Goal: Task Accomplishment & Management: Manage account settings

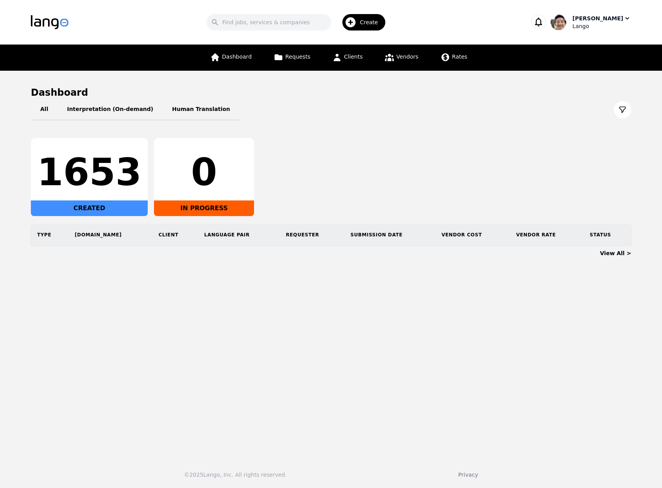
click at [608, 21] on div "[PERSON_NAME]" at bounding box center [597, 18] width 51 height 8
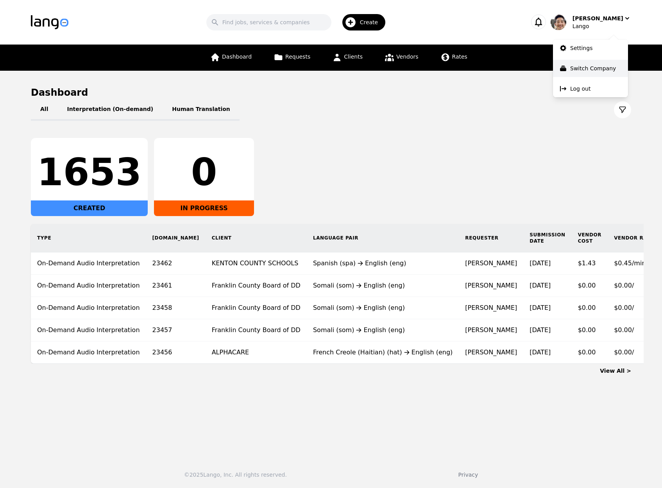
click at [594, 71] on p "Switch Company" at bounding box center [593, 68] width 46 height 8
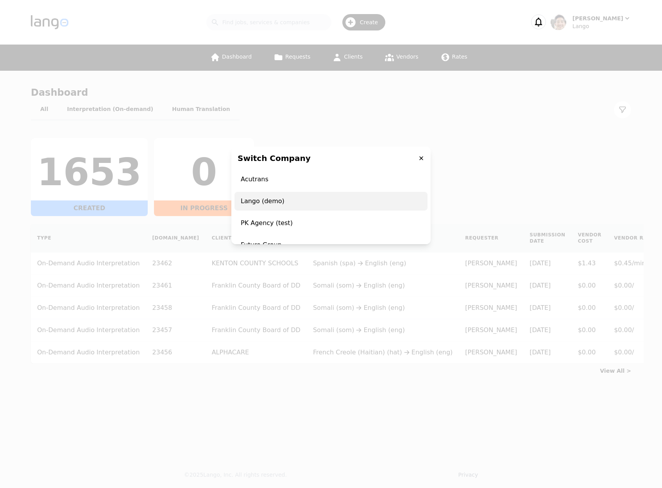
click at [281, 202] on span "Lango (demo)" at bounding box center [330, 201] width 193 height 19
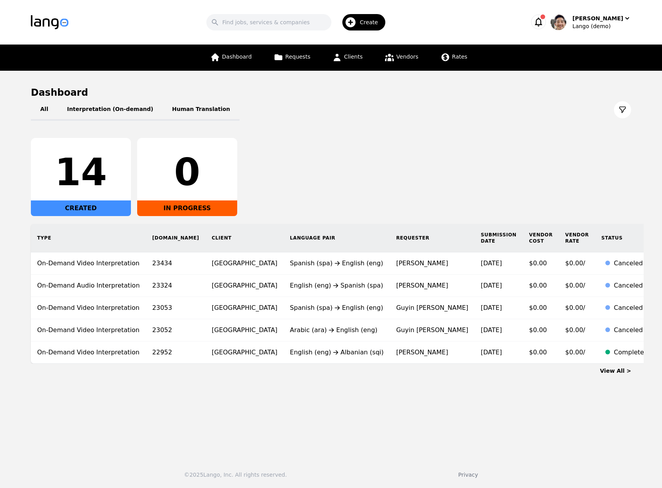
click at [448, 138] on div "14 CREATED 0 IN PROGRESS" at bounding box center [331, 177] width 600 height 78
click at [461, 123] on div "All Interpretation (On-demand) Human Translation 14 CREATED 0 IN PROGRESS Type …" at bounding box center [331, 231] width 600 height 265
click at [450, 149] on div "14 CREATED 0 IN PROGRESS" at bounding box center [331, 177] width 600 height 78
drag, startPoint x: 457, startPoint y: 132, endPoint x: 409, endPoint y: 71, distance: 77.4
click at [457, 132] on div "All Interpretation (On-demand) Human Translation 14 CREATED 0 IN PROGRESS Type …" at bounding box center [331, 231] width 600 height 265
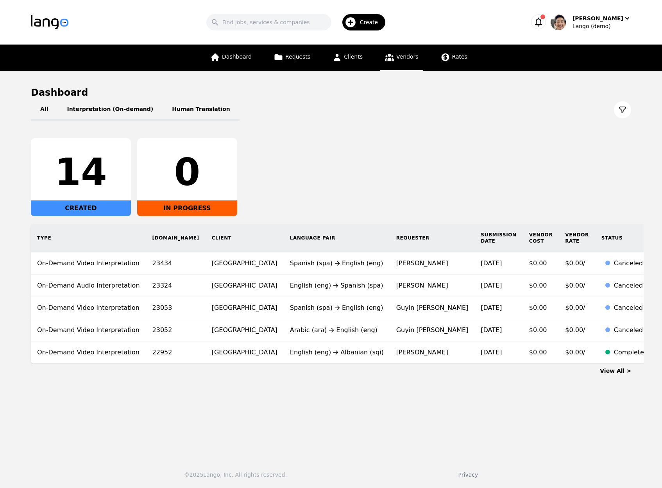
click at [406, 59] on span "Vendors" at bounding box center [407, 57] width 22 height 6
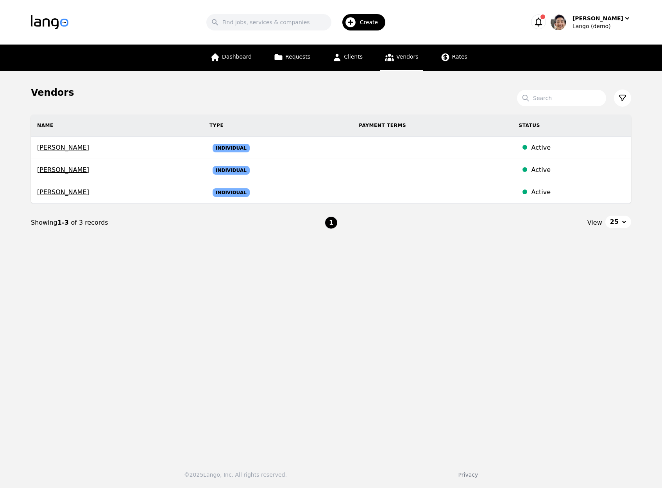
drag, startPoint x: 357, startPoint y: 297, endPoint x: 427, endPoint y: 92, distance: 216.5
click at [358, 295] on main "Vendors Search Name Type Payment Terms Status [PERSON_NAME] Individual Active […" at bounding box center [331, 261] width 662 height 381
click at [383, 24] on span "Create" at bounding box center [372, 22] width 24 height 8
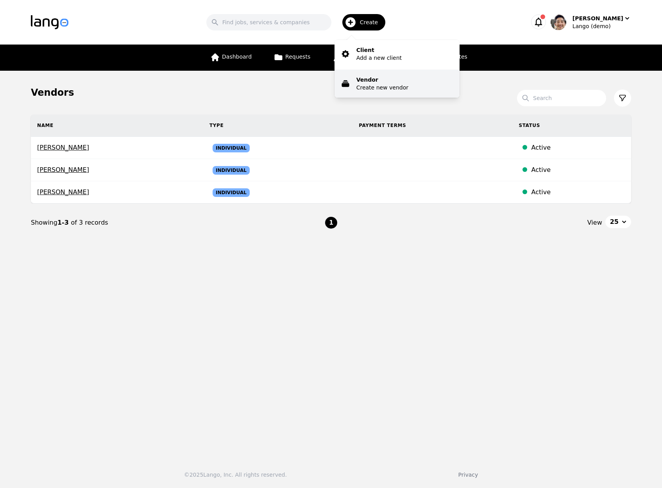
click at [392, 85] on p "Create new vendor" at bounding box center [382, 88] width 52 height 8
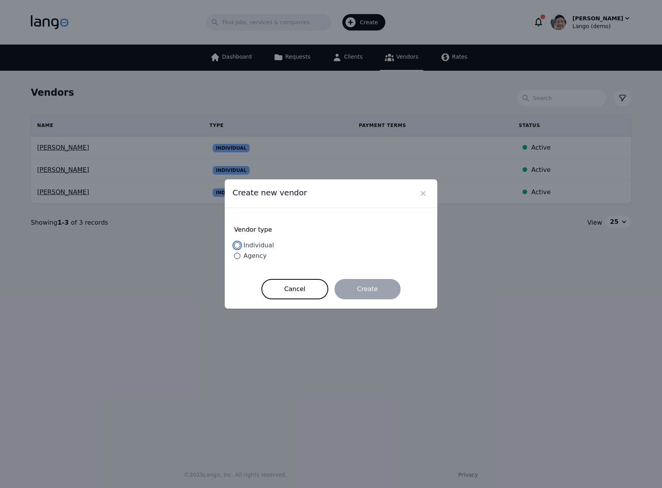
click at [236, 246] on input "Individual" at bounding box center [237, 245] width 6 height 6
radio input "true"
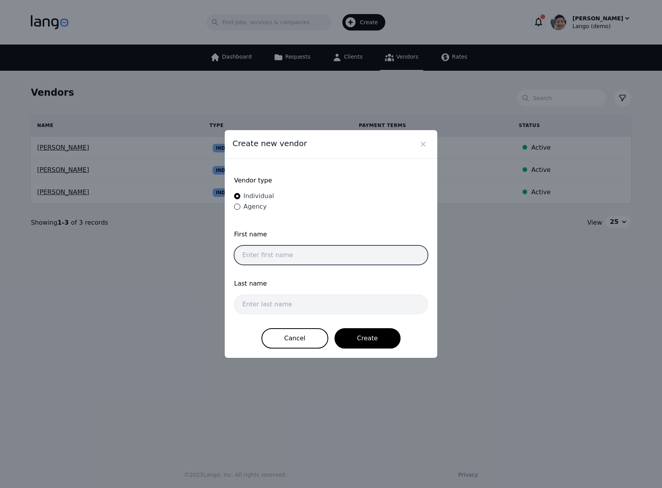
click at [264, 259] on input "text" at bounding box center [331, 255] width 194 height 20
click at [385, 164] on div "Vendor type Individual Agency First name Last name Cancel Create" at bounding box center [331, 258] width 212 height 199
click at [421, 147] on icon "Close" at bounding box center [423, 144] width 8 height 8
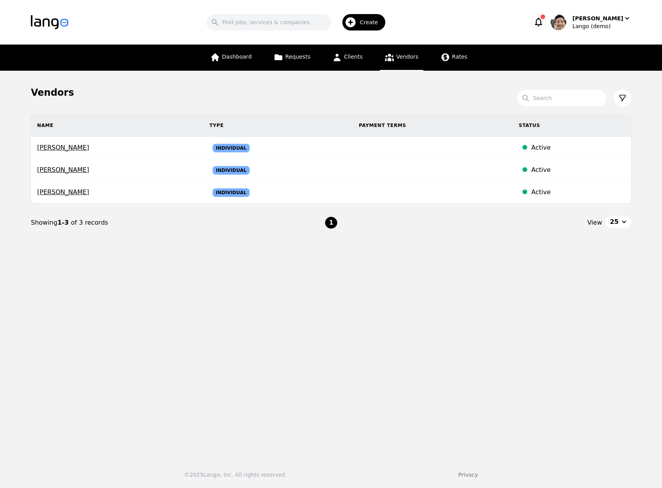
click at [517, 350] on main "Vendors Search Name Type Payment Terms Status [PERSON_NAME] Individual Active […" at bounding box center [331, 261] width 662 height 381
click at [339, 82] on main "Vendors Search Name Type Payment Terms Status [PERSON_NAME] Individual Active […" at bounding box center [331, 261] width 662 height 381
click at [294, 57] on span "Requests" at bounding box center [297, 57] width 25 height 6
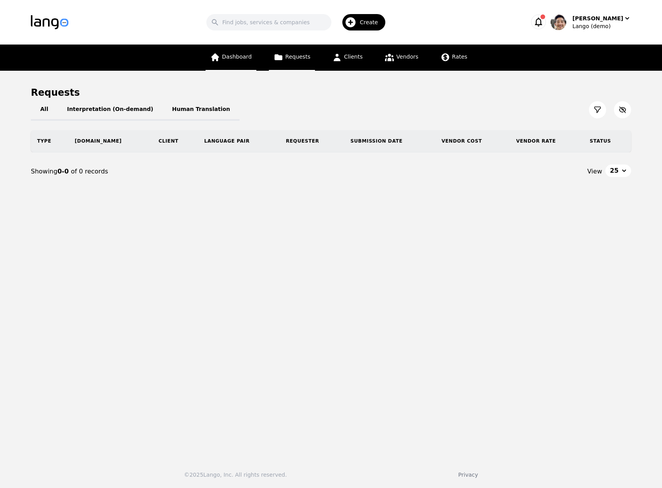
click at [224, 61] on link "Dashboard" at bounding box center [230, 58] width 51 height 26
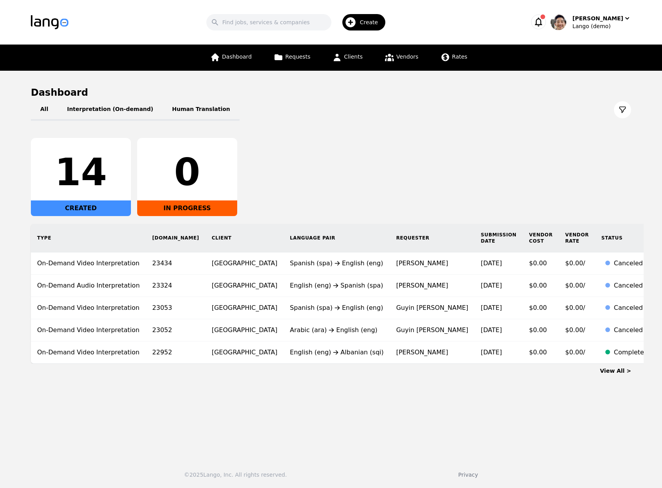
drag, startPoint x: 293, startPoint y: 108, endPoint x: 265, endPoint y: 68, distance: 48.8
click at [293, 107] on div "All Interpretation (On-demand) Human Translation" at bounding box center [331, 110] width 600 height 22
click at [289, 59] on span "Requests" at bounding box center [297, 57] width 25 height 6
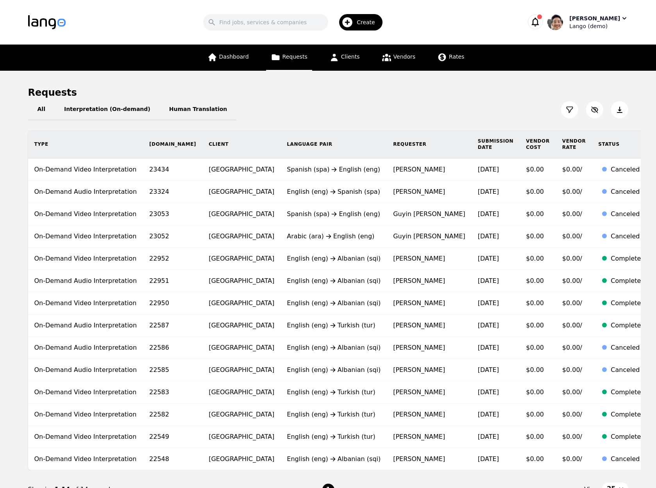
click at [614, 21] on div "[PERSON_NAME]" at bounding box center [594, 18] width 51 height 8
click at [585, 50] on p "Settings" at bounding box center [578, 48] width 22 height 8
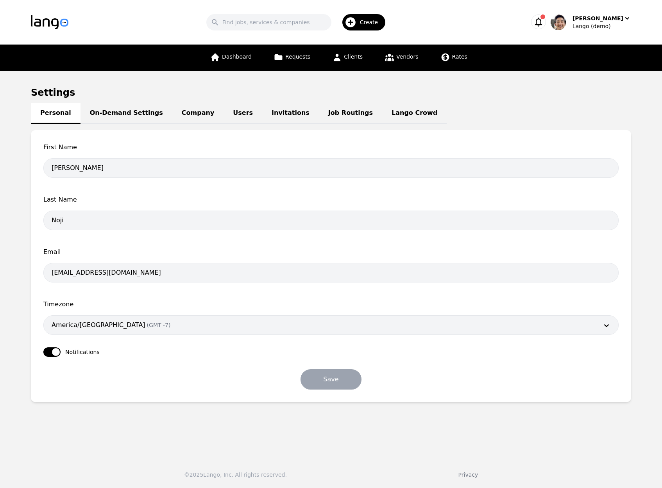
click at [223, 112] on link "Users" at bounding box center [242, 113] width 39 height 21
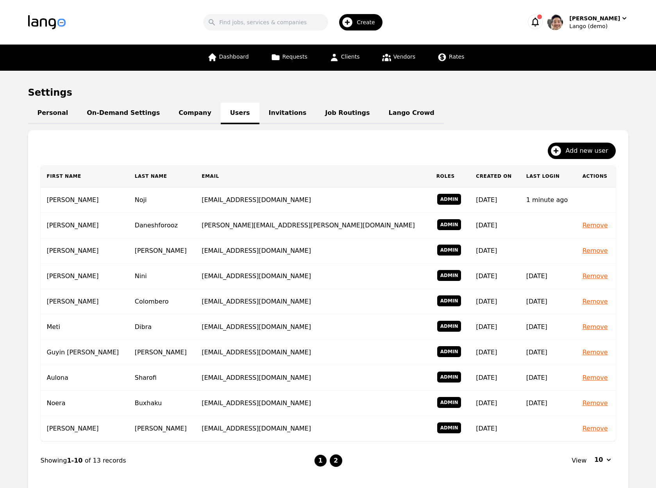
click at [334, 461] on button "2" at bounding box center [336, 460] width 12 height 12
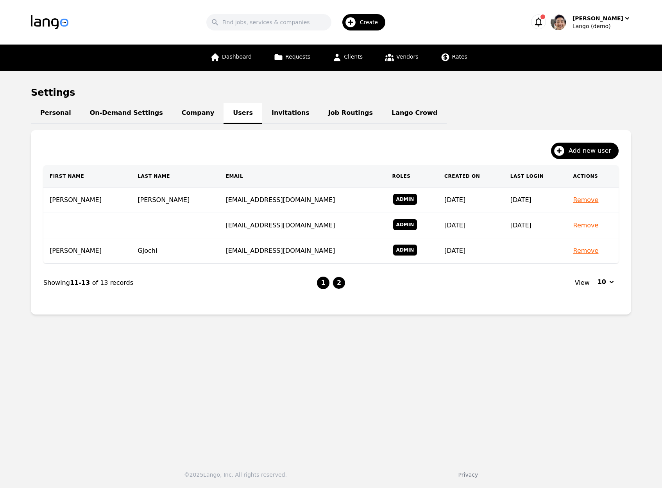
click at [324, 284] on button "1" at bounding box center [323, 283] width 12 height 12
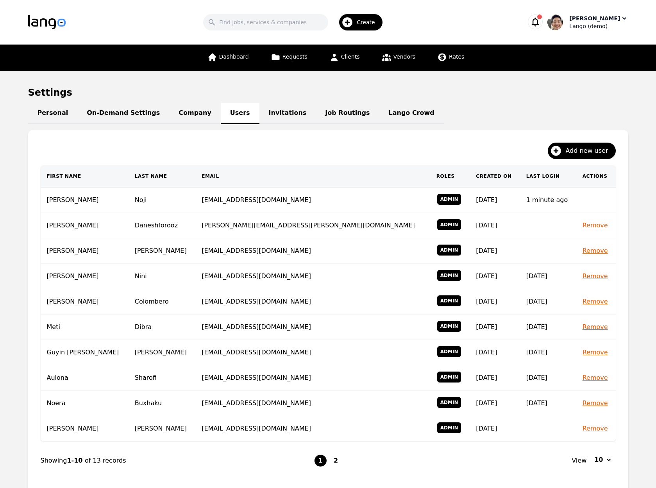
click at [609, 22] on div "Lango (demo)" at bounding box center [598, 26] width 59 height 8
click at [637, 375] on main "Settings Personal On-Demand Settings Company Users Invitations Job Routings Lan…" at bounding box center [328, 292] width 656 height 443
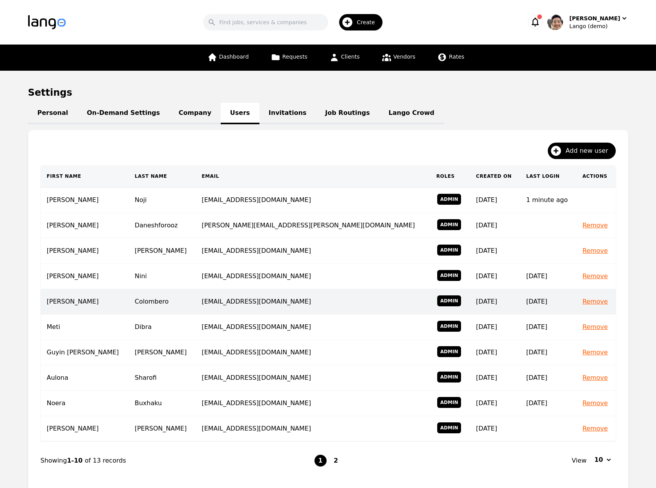
click at [582, 300] on button "Remove" at bounding box center [594, 301] width 25 height 9
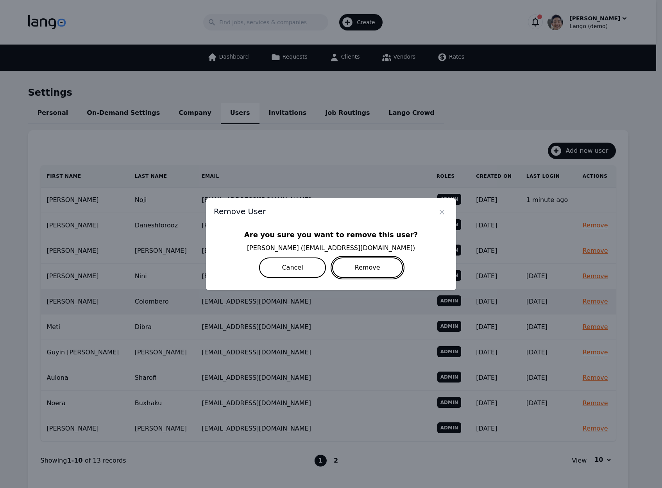
click at [373, 271] on button "Remove" at bounding box center [367, 267] width 71 height 20
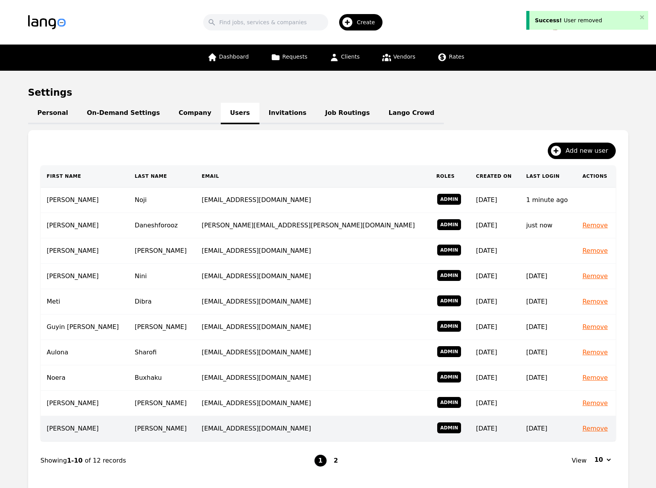
click at [582, 430] on button "Remove" at bounding box center [594, 428] width 25 height 9
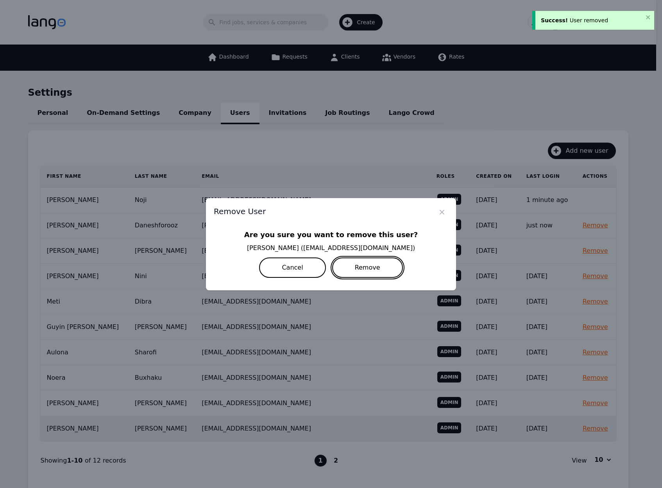
click at [380, 269] on button "Remove" at bounding box center [367, 267] width 71 height 20
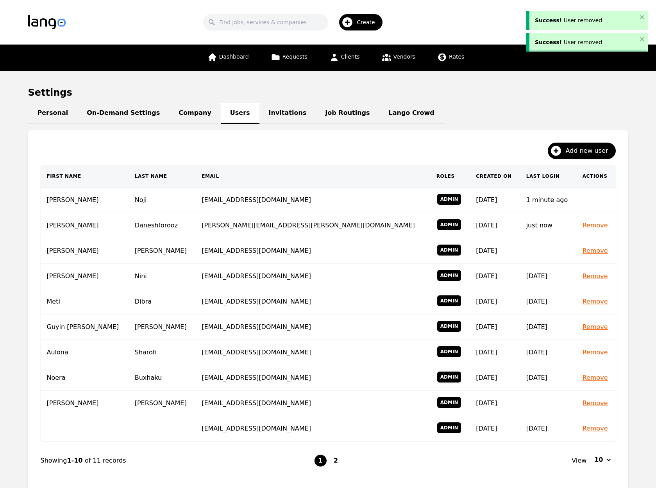
drag, startPoint x: 637, startPoint y: 243, endPoint x: 631, endPoint y: 241, distance: 6.9
click at [637, 242] on main "Settings Personal On-Demand Settings Company Users Invitations Job Routings Lan…" at bounding box center [328, 292] width 656 height 443
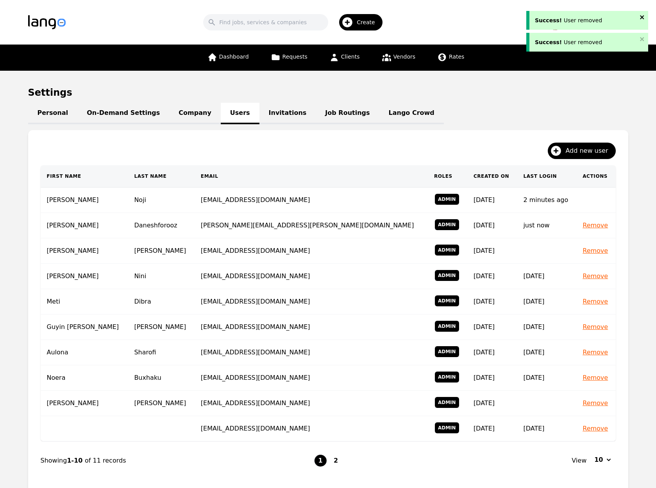
click at [642, 17] on icon "close" at bounding box center [641, 17] width 5 height 6
click at [641, 31] on div "Success! User removed Success! User removed" at bounding box center [587, 18] width 125 height 25
click at [642, 15] on icon "close" at bounding box center [641, 17] width 5 height 6
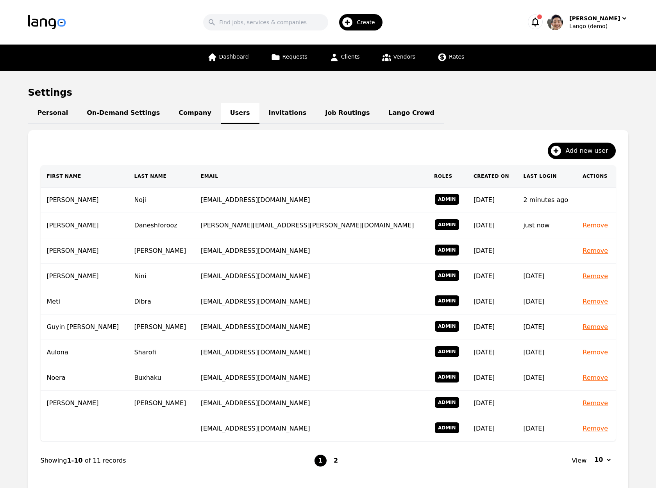
click at [644, 152] on main "Settings Personal On-Demand Settings Company Users Invitations Job Routings Lan…" at bounding box center [328, 292] width 656 height 443
click at [458, 83] on main "Settings Personal On-Demand Settings Company Users Invitations Job Routings Lan…" at bounding box center [328, 292] width 656 height 443
click at [497, 98] on h1 "Settings" at bounding box center [328, 92] width 600 height 12
click at [601, 21] on div "[PERSON_NAME]" at bounding box center [594, 18] width 51 height 8
click at [589, 68] on p "Switch Company" at bounding box center [590, 68] width 46 height 8
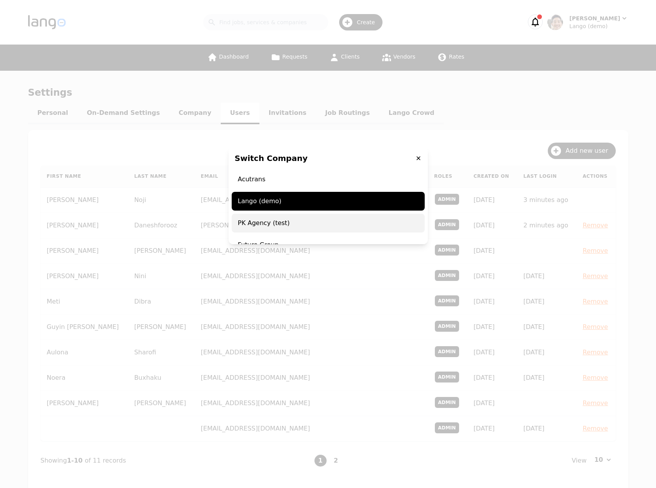
scroll to position [123, 0]
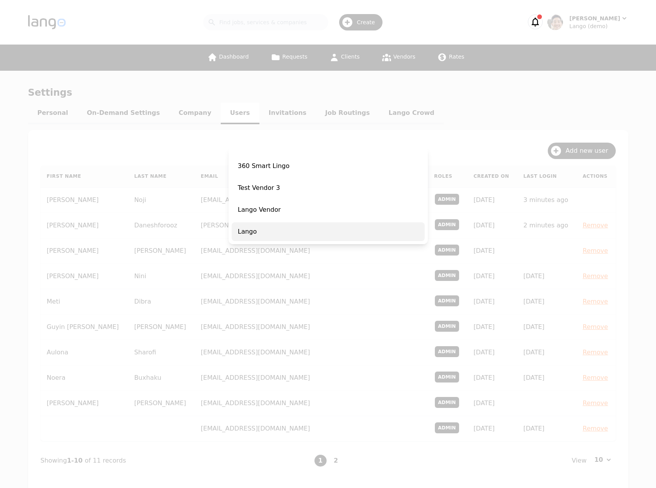
click at [266, 228] on span "Lango" at bounding box center [328, 231] width 193 height 19
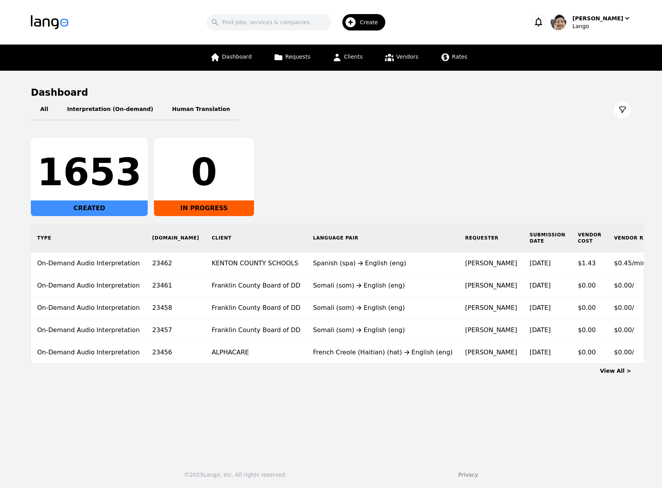
click at [346, 140] on div "1653 CREATED 0 IN PROGRESS" at bounding box center [331, 177] width 600 height 78
click at [413, 61] on link "Vendors" at bounding box center [401, 58] width 43 height 26
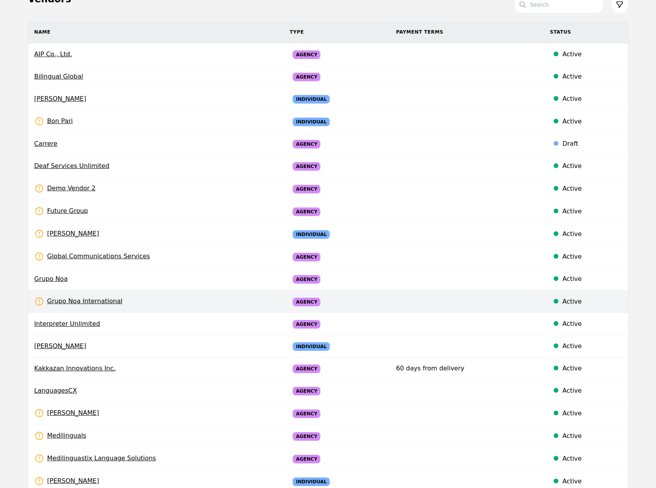
scroll to position [19, 0]
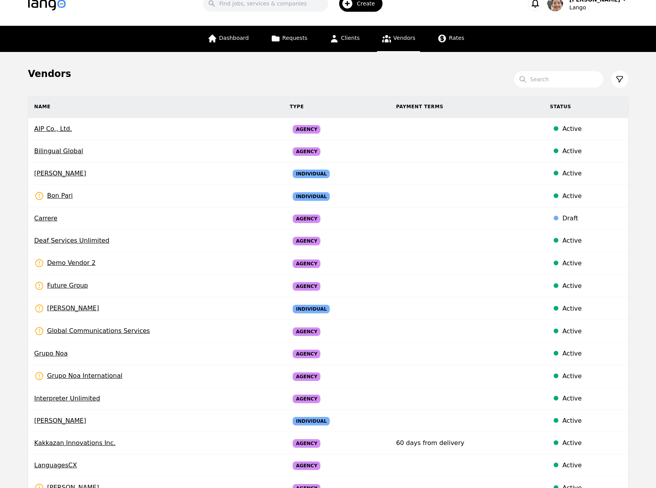
click at [157, 78] on div "Vendors" at bounding box center [328, 74] width 600 height 12
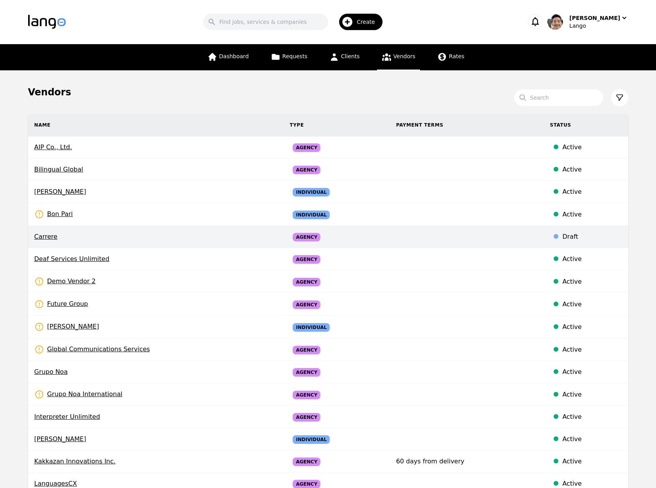
scroll to position [0, 0]
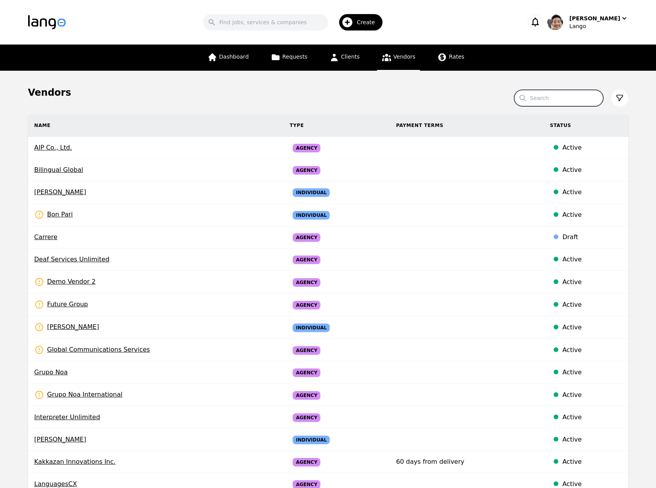
click at [555, 96] on input "Search" at bounding box center [558, 98] width 89 height 16
type input ":"
type input "Future"
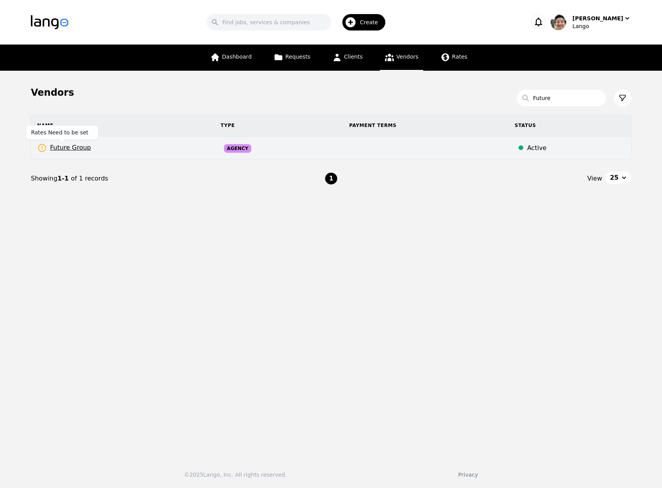
click at [66, 146] on span "Future Group" at bounding box center [64, 148] width 54 height 10
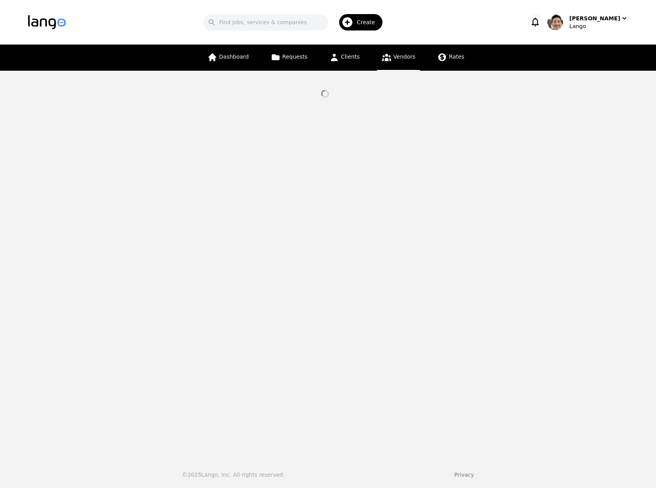
select select "active"
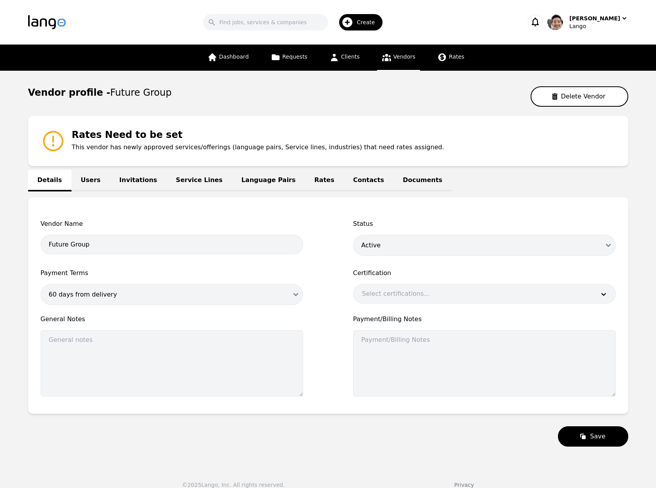
click at [86, 180] on link "Users" at bounding box center [90, 180] width 39 height 21
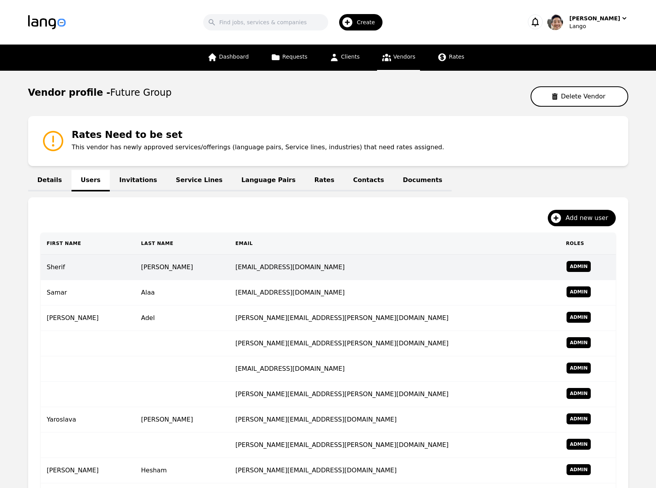
drag, startPoint x: 350, startPoint y: 266, endPoint x: 238, endPoint y: 268, distance: 112.1
click at [238, 268] on tr "[PERSON_NAME] [PERSON_NAME][EMAIL_ADDRESS][PERSON_NAME][DOMAIN_NAME] Admin" at bounding box center [328, 267] width 575 height 25
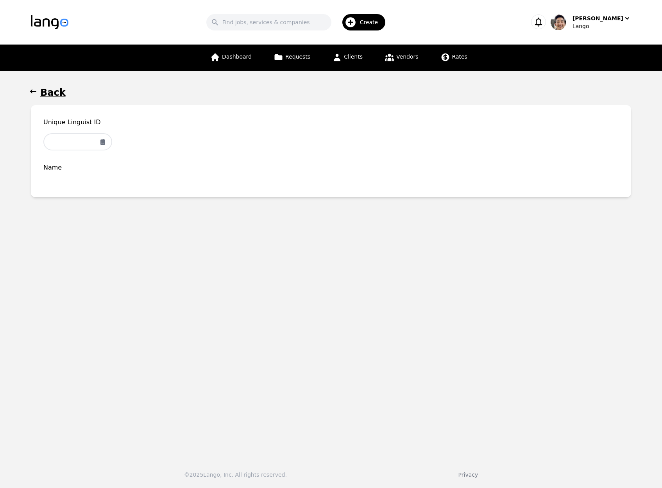
type input "[PHONE_NUMBER]"
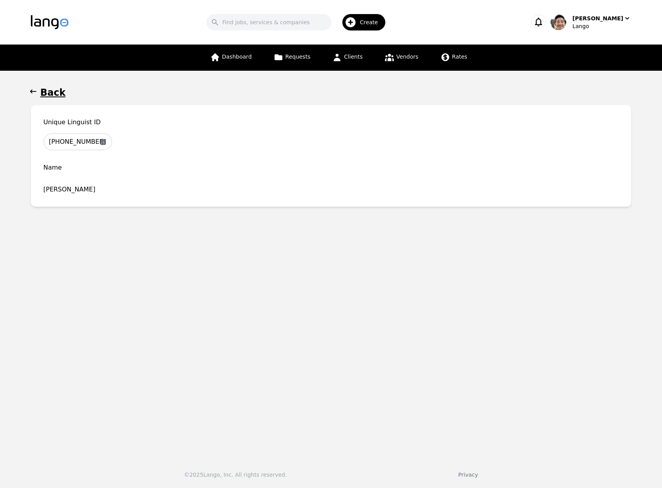
drag, startPoint x: 95, startPoint y: 123, endPoint x: 98, endPoint y: 119, distance: 4.2
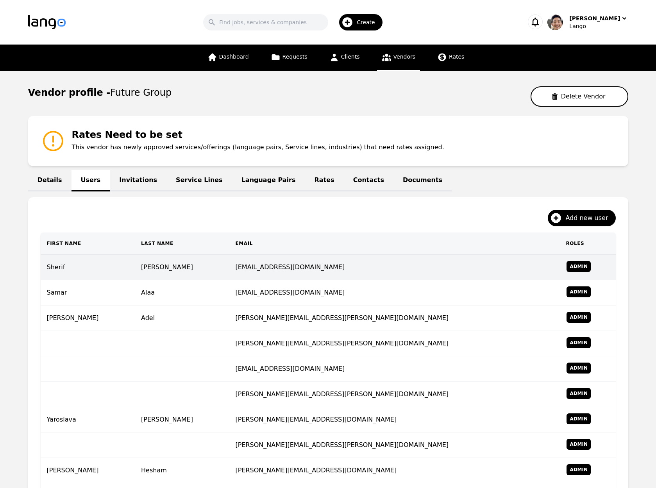
drag, startPoint x: 341, startPoint y: 268, endPoint x: 250, endPoint y: 269, distance: 91.4
click at [250, 269] on td "[EMAIL_ADDRESS][DOMAIN_NAME]" at bounding box center [394, 267] width 330 height 25
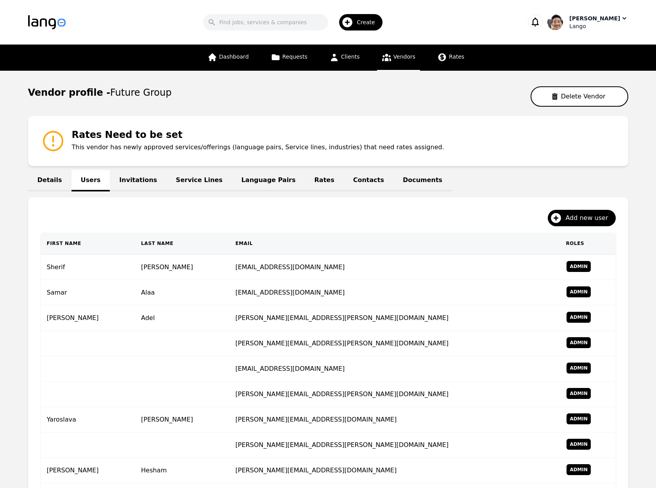
click at [614, 28] on div "Lango" at bounding box center [598, 26] width 59 height 8
click at [581, 51] on p "Settings" at bounding box center [578, 48] width 22 height 8
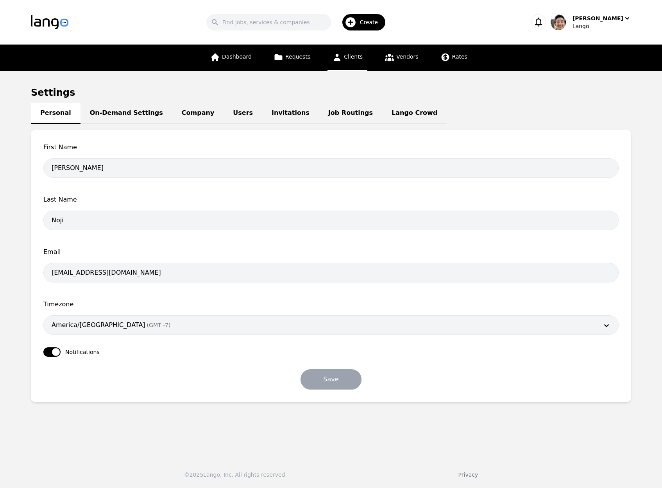
click at [346, 60] on link "Clients" at bounding box center [347, 58] width 40 height 26
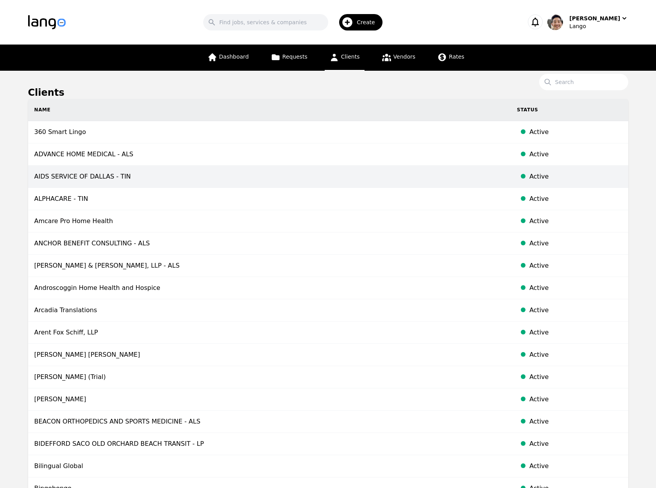
click at [212, 170] on td "AIDS SERVICE OF DALLAS - TIN" at bounding box center [269, 177] width 482 height 22
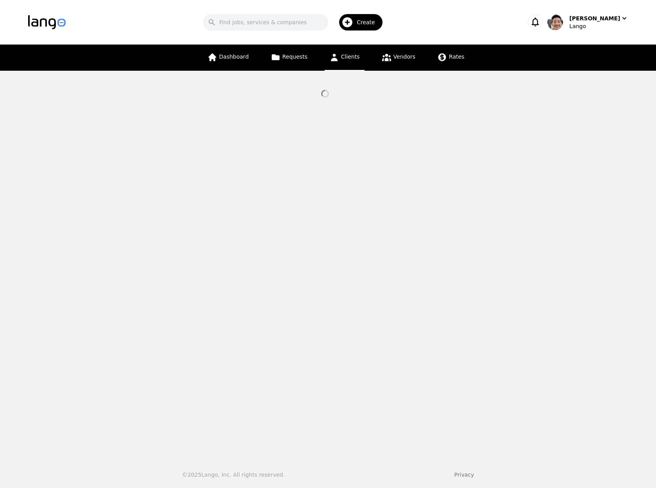
select select "active"
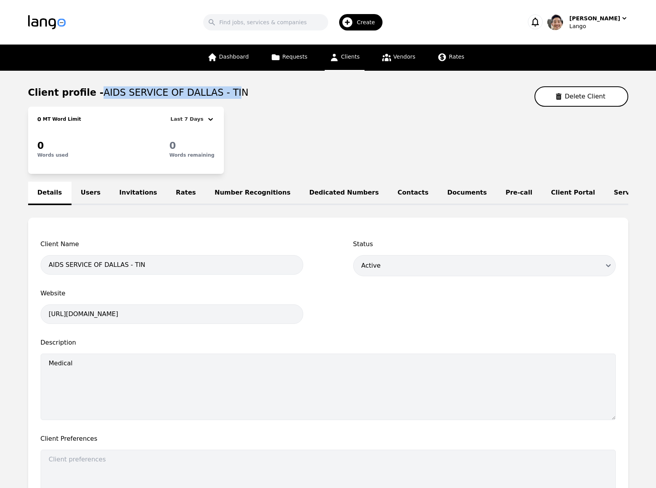
drag, startPoint x: 91, startPoint y: 93, endPoint x: 217, endPoint y: 96, distance: 125.4
click at [217, 96] on span "AIDS SERVICE OF DALLAS - TIN" at bounding box center [175, 92] width 145 height 11
drag, startPoint x: 269, startPoint y: 105, endPoint x: 238, endPoint y: 89, distance: 35.8
click at [269, 104] on div "Client profile - AIDS SERVICE OF DALLAS - TIN Delete Client" at bounding box center [328, 96] width 600 height 20
drag, startPoint x: 223, startPoint y: 92, endPoint x: 93, endPoint y: 91, distance: 130.8
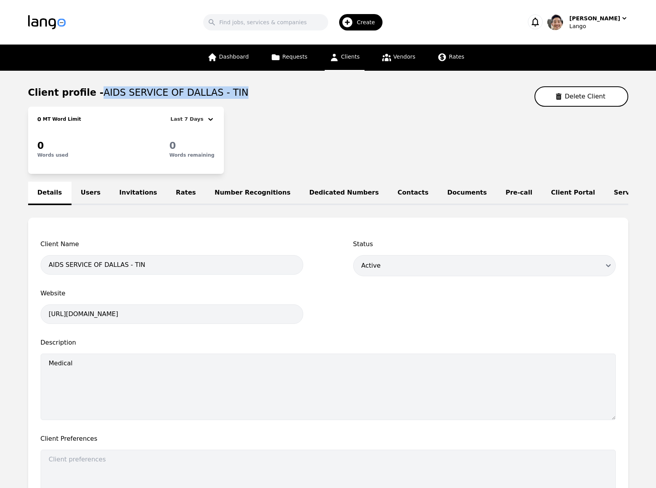
click at [93, 91] on div "Client profile - AIDS SERVICE OF DALLAS - TIN Delete Client" at bounding box center [328, 96] width 600 height 20
click at [266, 104] on div "Client profile - AIDS SERVICE OF DALLAS - TIN Delete Client" at bounding box center [328, 96] width 600 height 20
click at [401, 127] on div "0 MT Word Limit Last 7 Days 0 Words used 0 Words remaining" at bounding box center [328, 140] width 600 height 67
click at [417, 165] on div "0 MT Word Limit Last 7 Days 0 Words used 0 Words remaining" at bounding box center [328, 140] width 600 height 67
click at [417, 164] on div "0 MT Word Limit Last 7 Days 0 Words used 0 Words remaining" at bounding box center [328, 140] width 600 height 67
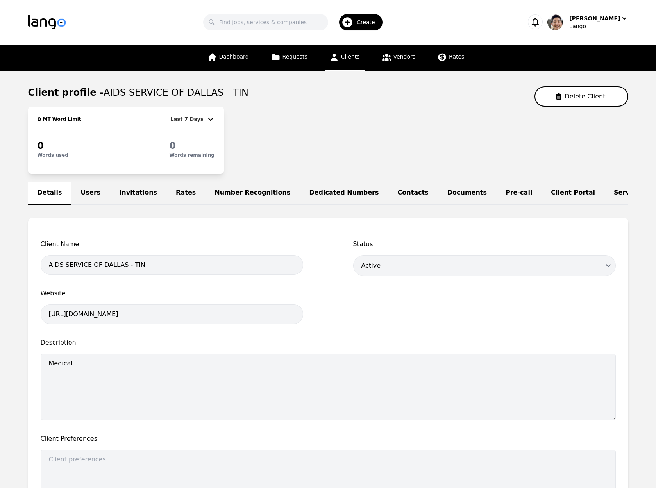
click at [408, 153] on div "0 MT Word Limit Last 7 Days 0 Words used 0 Words remaining" at bounding box center [328, 140] width 600 height 67
click at [409, 152] on div "0 MT Word Limit Last 7 Days 0 Words used 0 Words remaining" at bounding box center [328, 140] width 600 height 67
click at [291, 59] on span "Requests" at bounding box center [294, 57] width 25 height 6
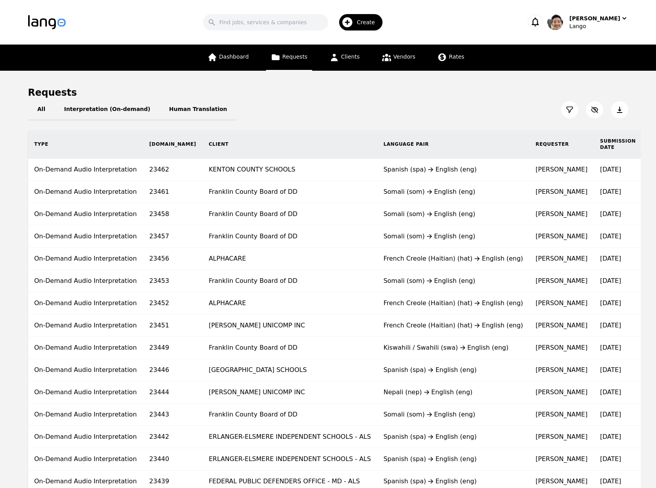
click at [430, 109] on div "All Interpretation (On-demand) Human Translation" at bounding box center [328, 110] width 600 height 22
click at [590, 73] on main "Requests All Interpretation (On-demand) Human Translation Type [DOMAIN_NAME] Cl…" at bounding box center [328, 420] width 656 height 698
click at [605, 24] on div "Lango" at bounding box center [598, 26] width 59 height 8
click at [598, 70] on p "Switch Company" at bounding box center [590, 68] width 46 height 8
